Goal: Task Accomplishment & Management: Manage account settings

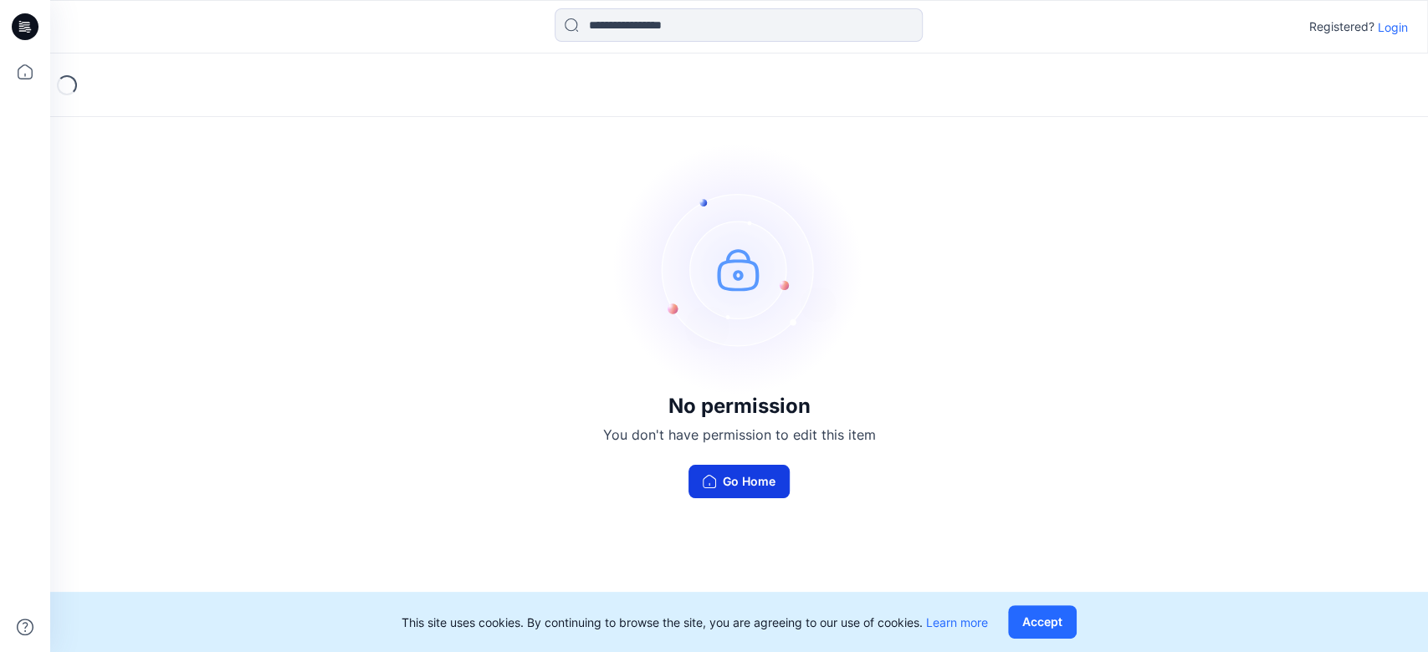
click at [718, 488] on button "Go Home" at bounding box center [738, 481] width 101 height 33
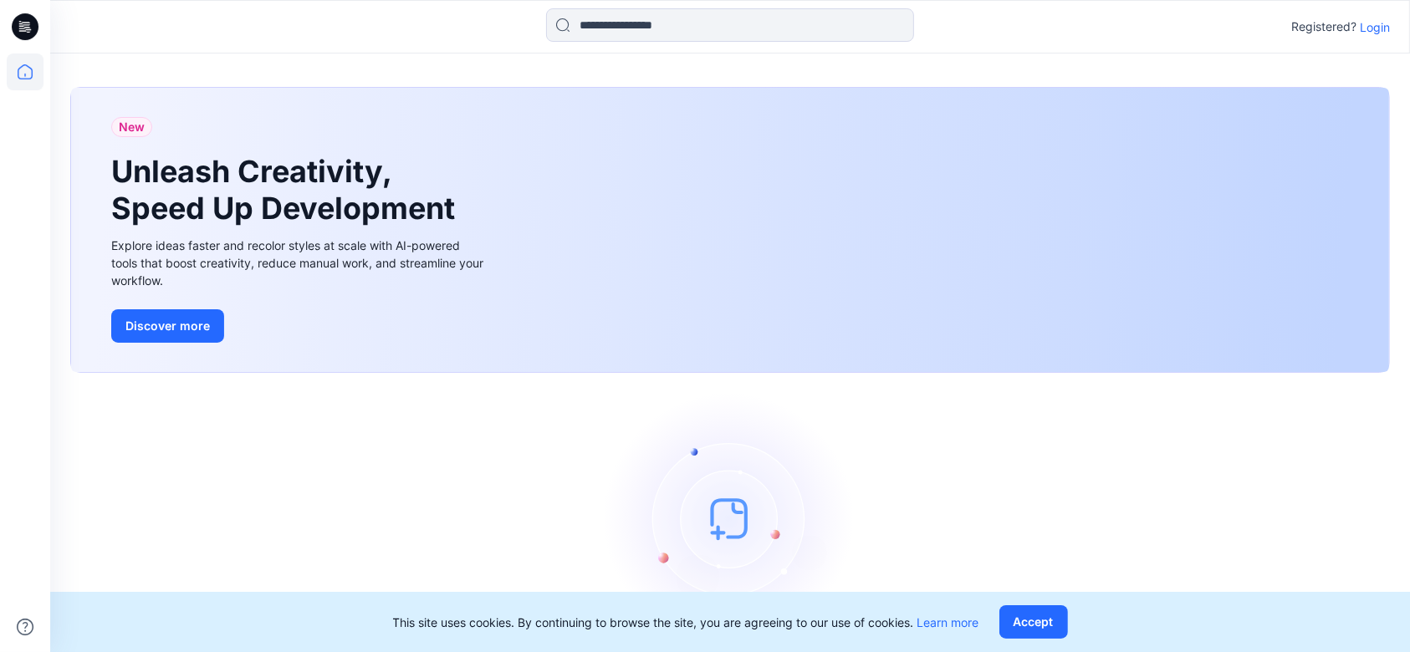
click at [1376, 23] on p "Login" at bounding box center [1375, 27] width 30 height 18
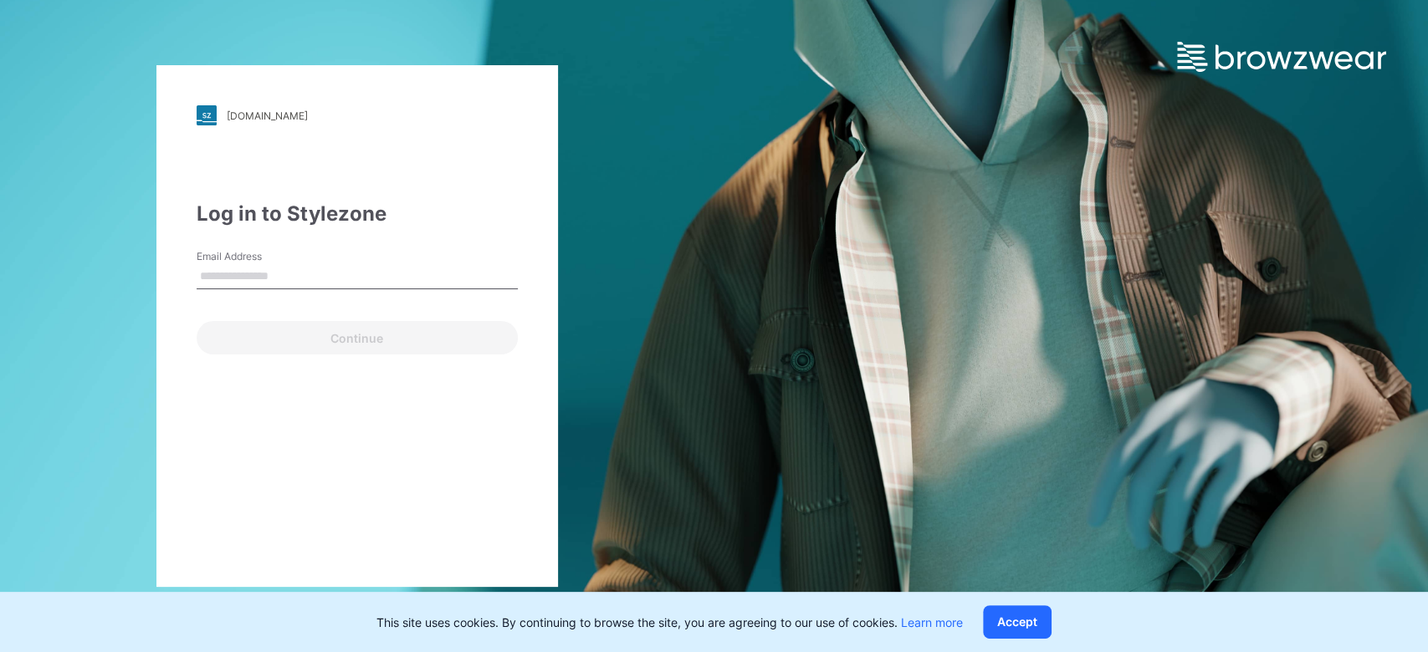
type input "**********"
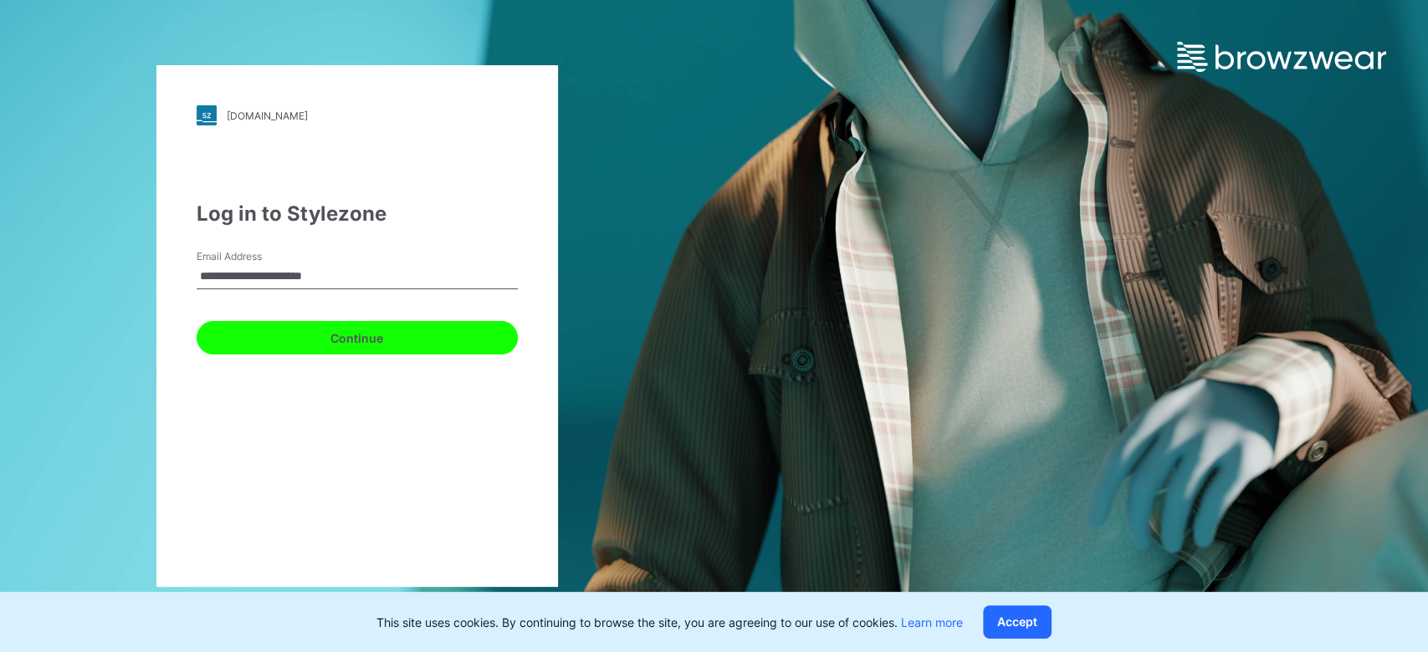
click at [396, 344] on button "Continue" at bounding box center [357, 337] width 321 height 33
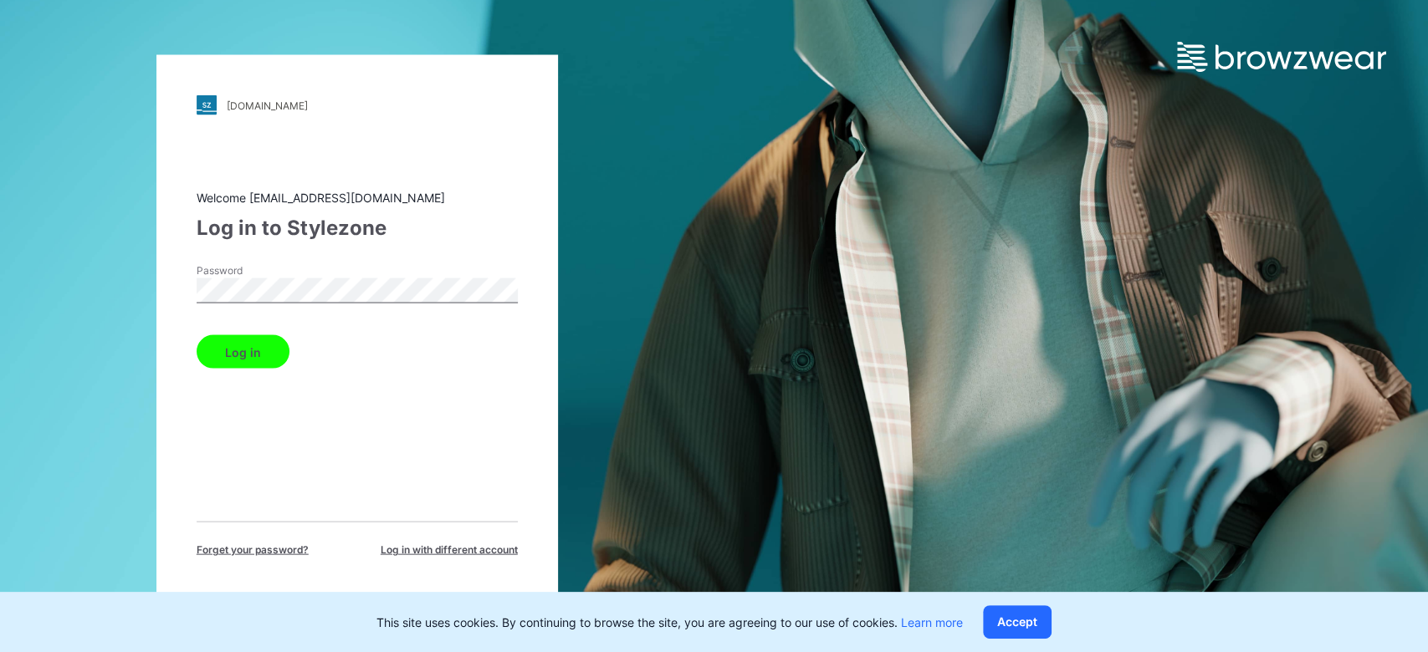
click at [259, 345] on button "Log in" at bounding box center [243, 351] width 93 height 33
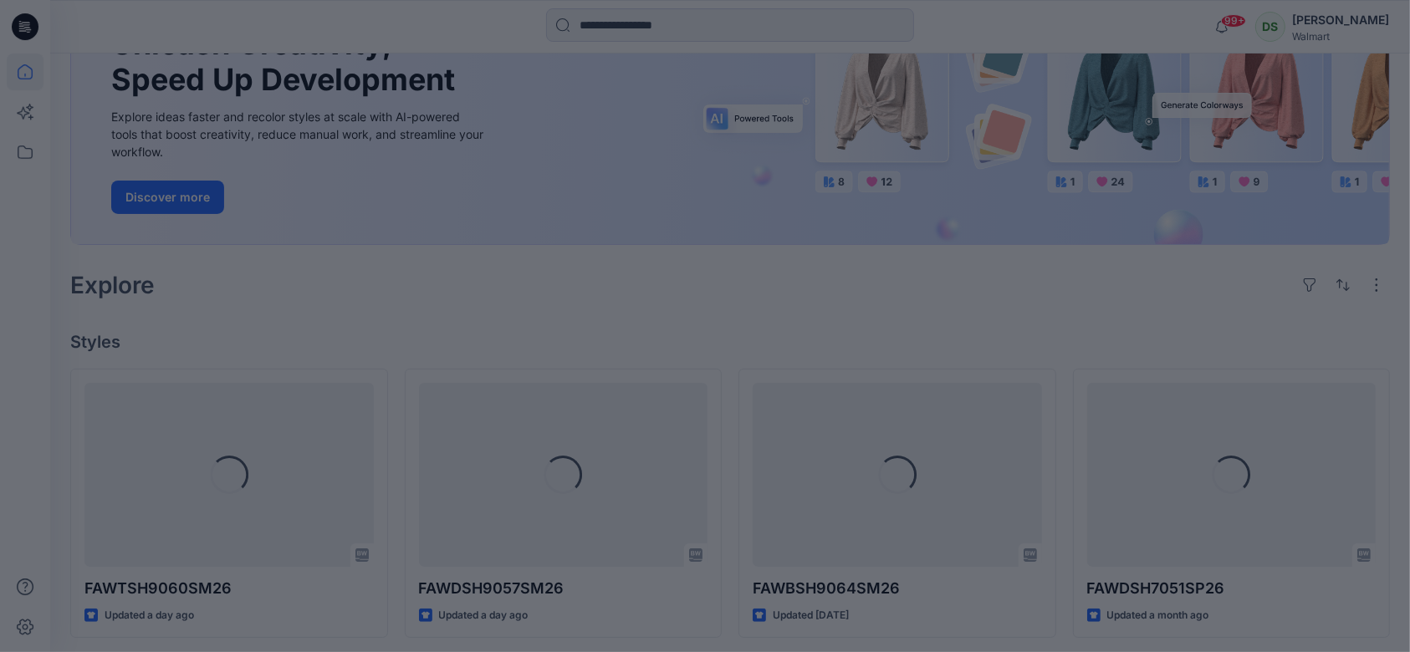
scroll to position [222, 0]
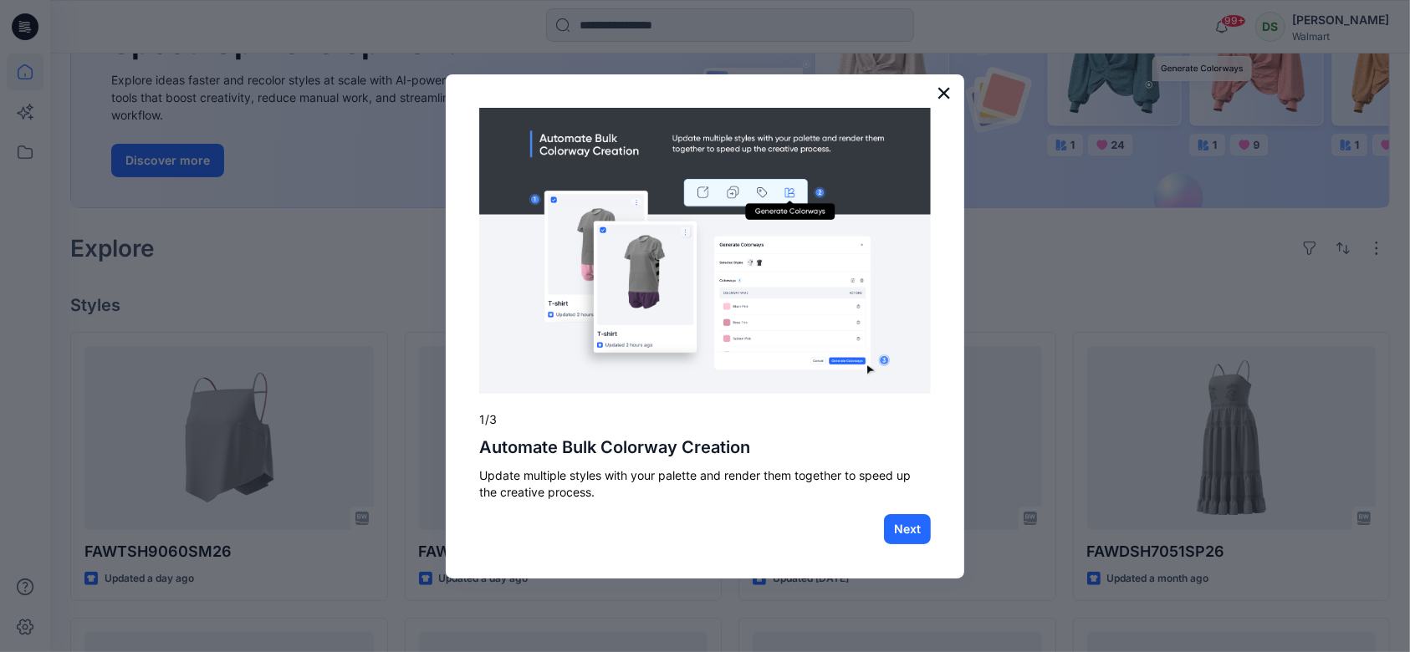
click at [948, 90] on button "×" at bounding box center [944, 92] width 16 height 27
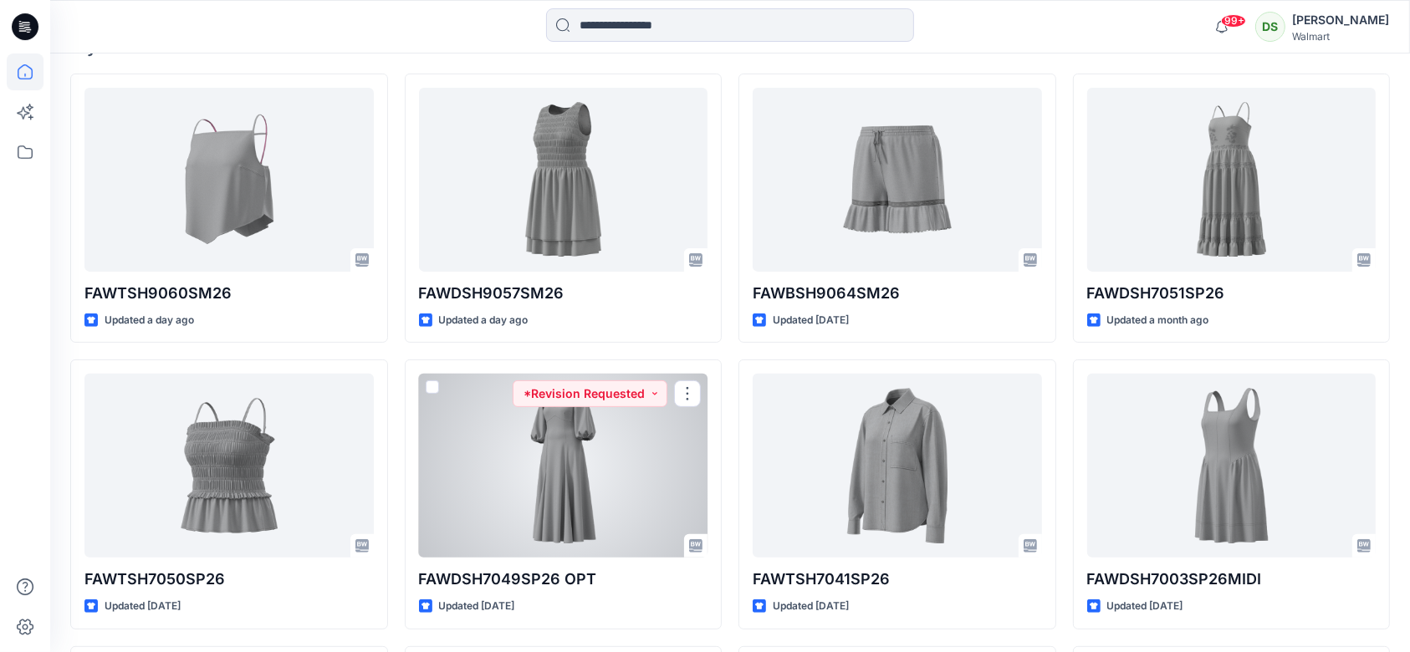
scroll to position [446, 0]
